Goal: Task Accomplishment & Management: Use online tool/utility

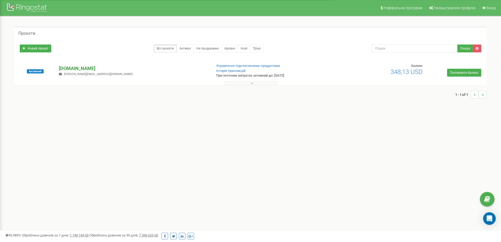
click at [98, 68] on p "[DOMAIN_NAME]" at bounding box center [133, 68] width 149 height 7
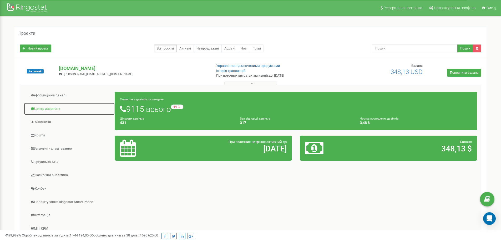
click at [57, 108] on link "Центр звернень" at bounding box center [69, 108] width 91 height 13
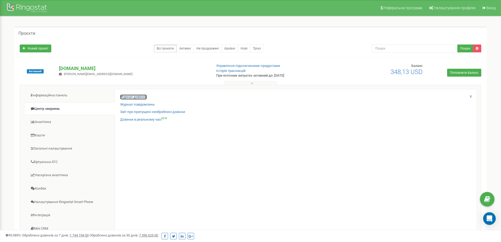
click at [138, 96] on link "Журнал дзвінків" at bounding box center [133, 96] width 27 height 5
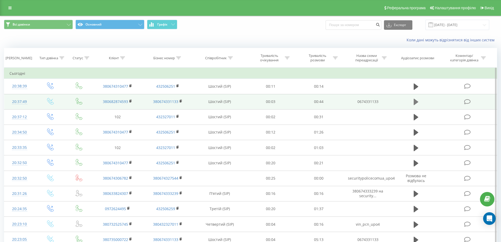
click at [419, 101] on button at bounding box center [416, 102] width 8 height 8
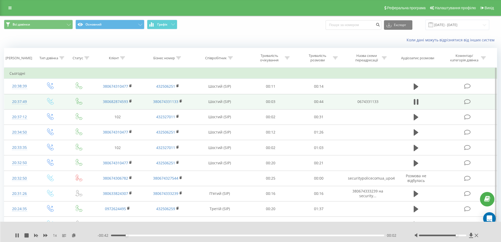
drag, startPoint x: 445, startPoint y: 235, endPoint x: 455, endPoint y: 236, distance: 10.0
click at [455, 236] on div at bounding box center [446, 234] width 65 height 5
drag, startPoint x: 457, startPoint y: 236, endPoint x: 465, endPoint y: 236, distance: 7.6
click at [465, 236] on div at bounding box center [442, 235] width 47 height 2
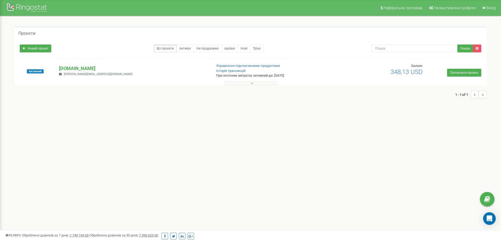
click at [77, 69] on p "[DOMAIN_NAME]" at bounding box center [133, 68] width 149 height 7
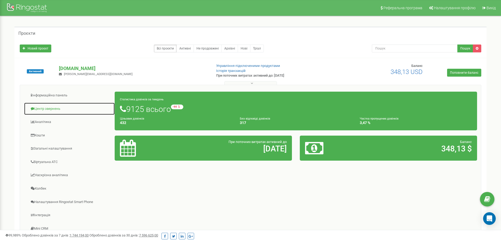
click at [48, 108] on link "Центр звернень" at bounding box center [69, 108] width 91 height 13
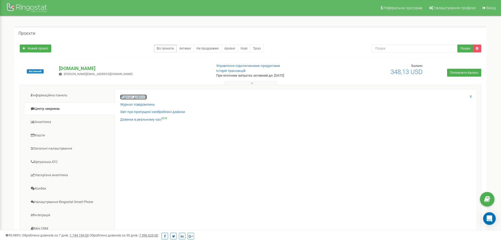
click at [139, 98] on link "Журнал дзвінків" at bounding box center [133, 96] width 27 height 5
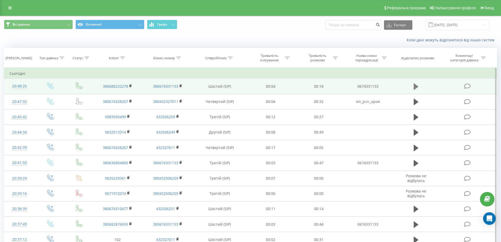
click at [415, 86] on icon at bounding box center [416, 86] width 5 height 6
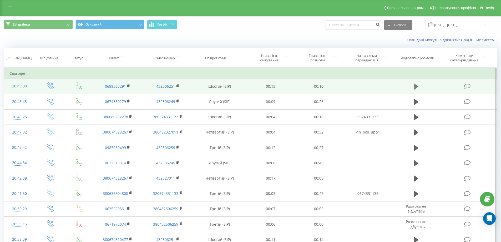
click at [416, 88] on icon at bounding box center [416, 86] width 5 height 6
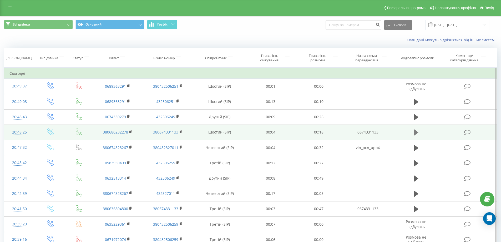
click at [417, 132] on icon at bounding box center [416, 132] width 5 height 6
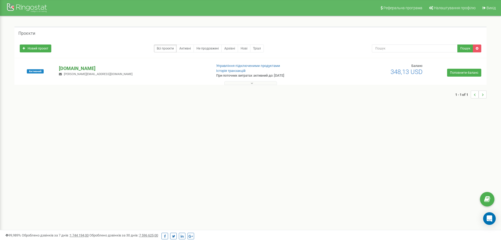
click at [79, 70] on p "[DOMAIN_NAME]" at bounding box center [133, 68] width 149 height 7
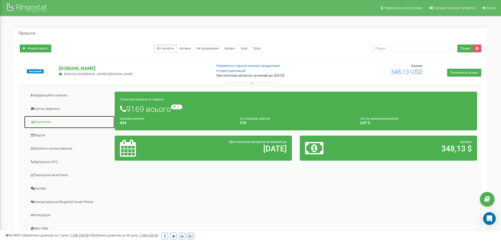
click at [47, 122] on link "Аналiтика" at bounding box center [69, 121] width 91 height 13
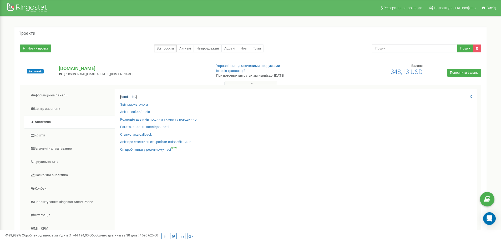
click at [134, 98] on link "Ваші звіти" at bounding box center [128, 96] width 17 height 5
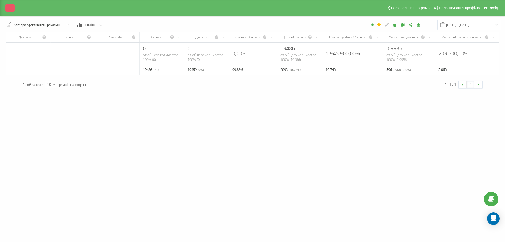
click at [9, 7] on icon at bounding box center [9, 8] width 3 height 4
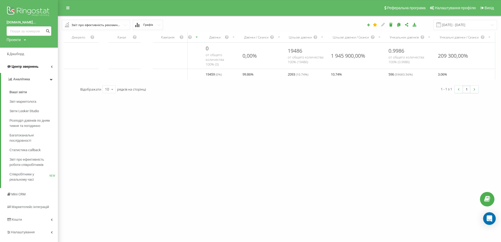
click at [30, 68] on span "Центр звернень" at bounding box center [25, 66] width 27 height 4
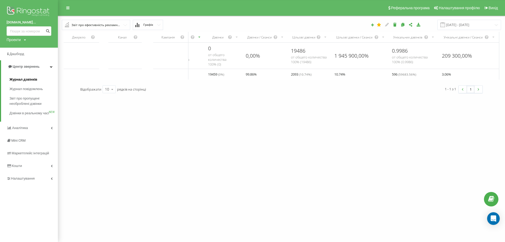
click at [25, 78] on span "Журнал дзвінків" at bounding box center [23, 79] width 28 height 5
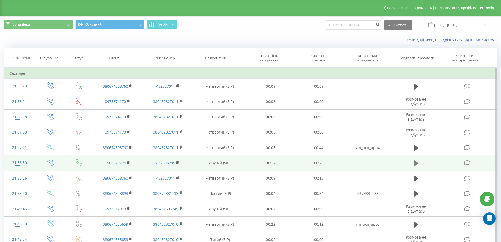
click at [413, 164] on button at bounding box center [416, 163] width 8 height 8
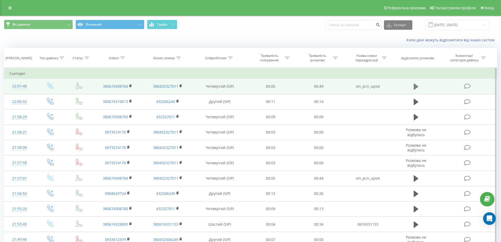
click at [414, 85] on icon at bounding box center [416, 86] width 5 height 6
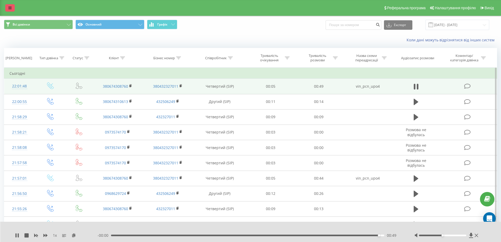
click at [8, 7] on link at bounding box center [9, 7] width 9 height 7
